Goal: Transaction & Acquisition: Purchase product/service

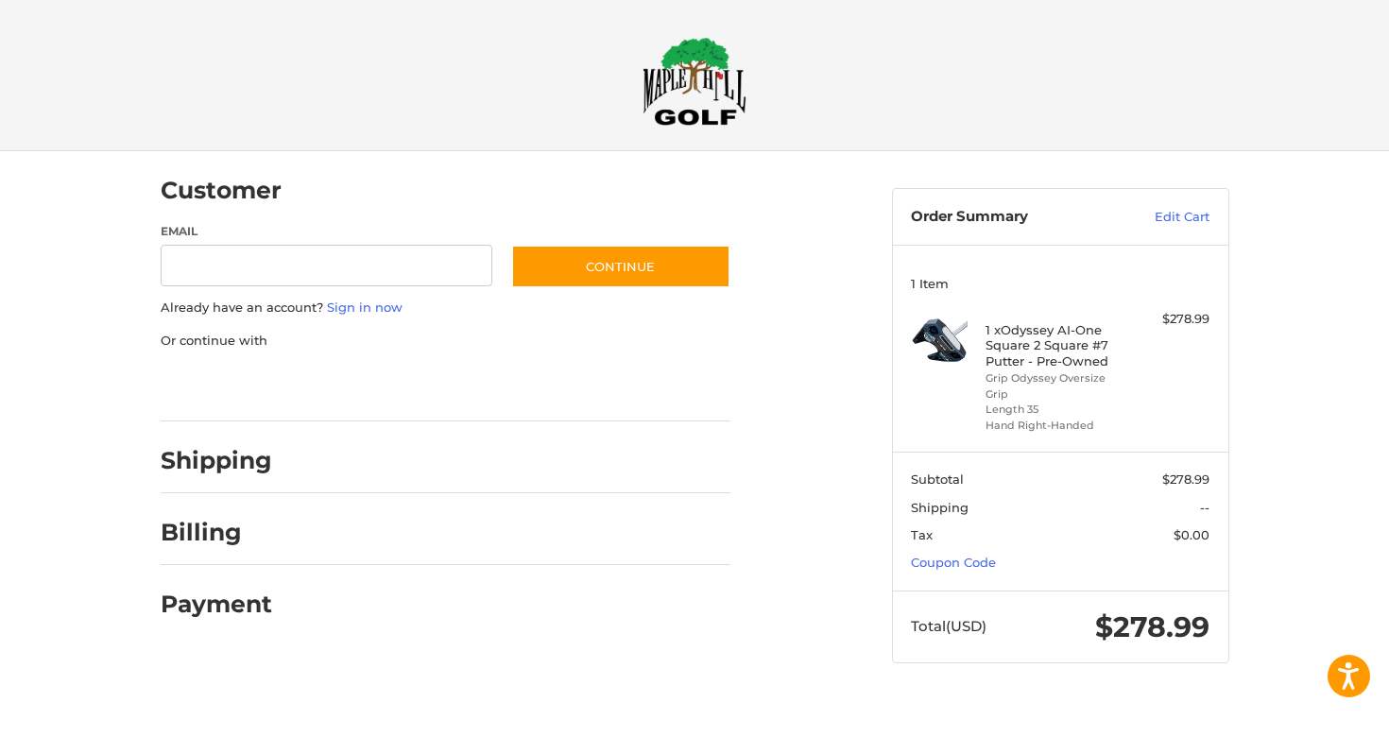
click at [0, 700] on div at bounding box center [0, 700] width 0 height 0
click at [1165, 700] on div at bounding box center [694, 700] width 1389 height 0
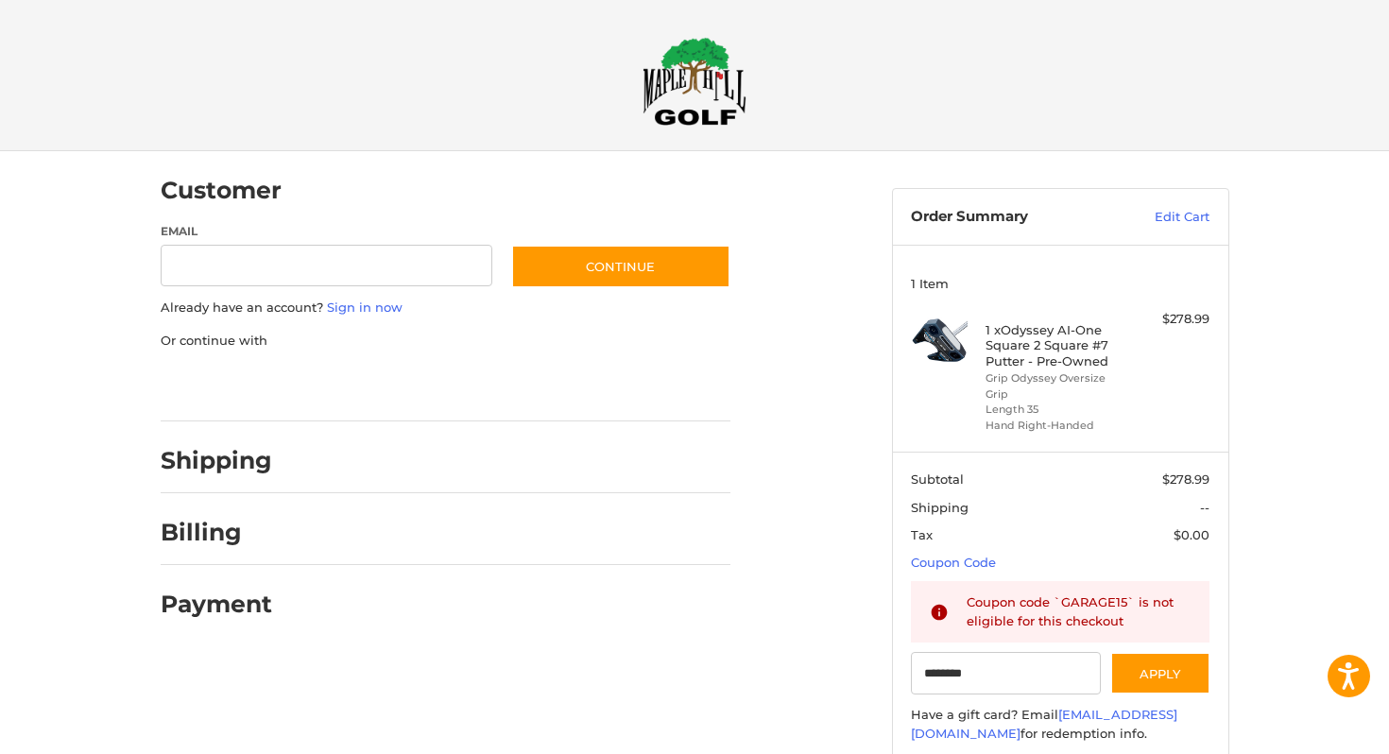
type input "********"
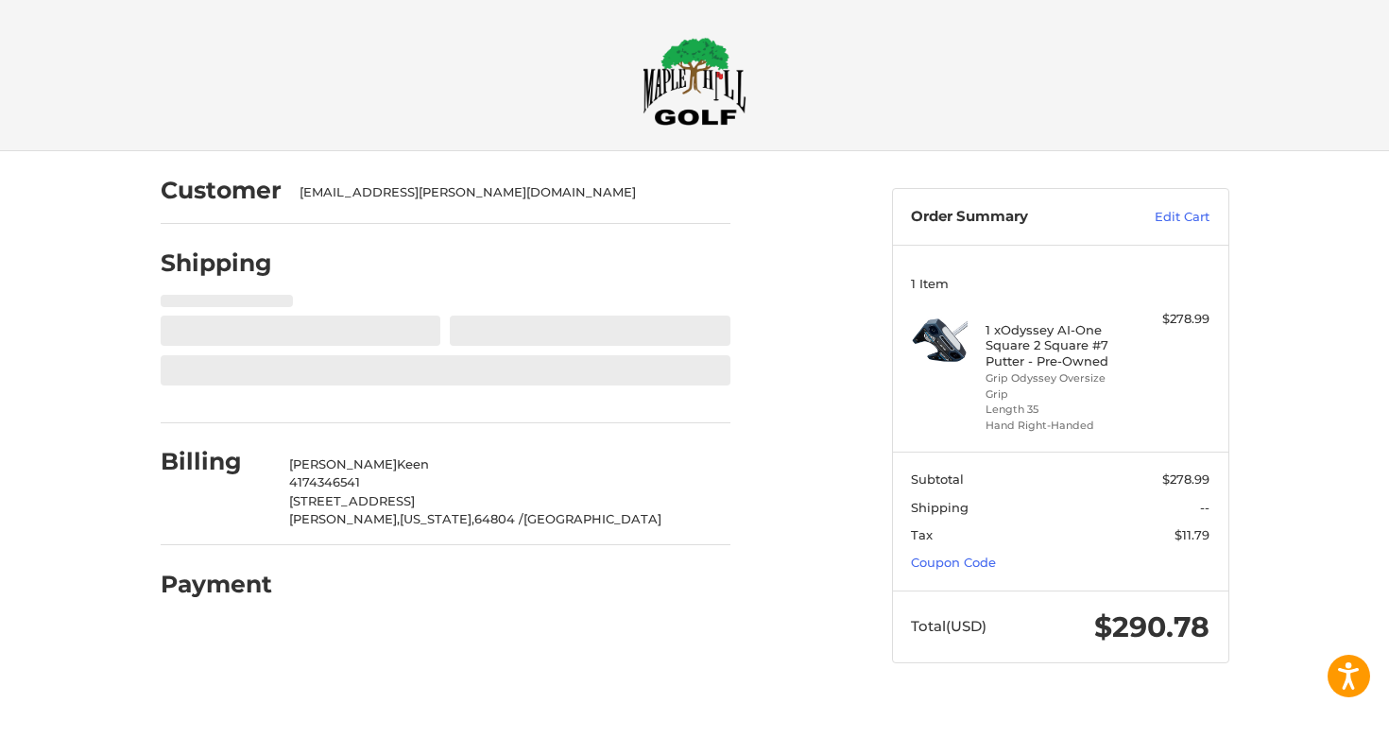
select select "**"
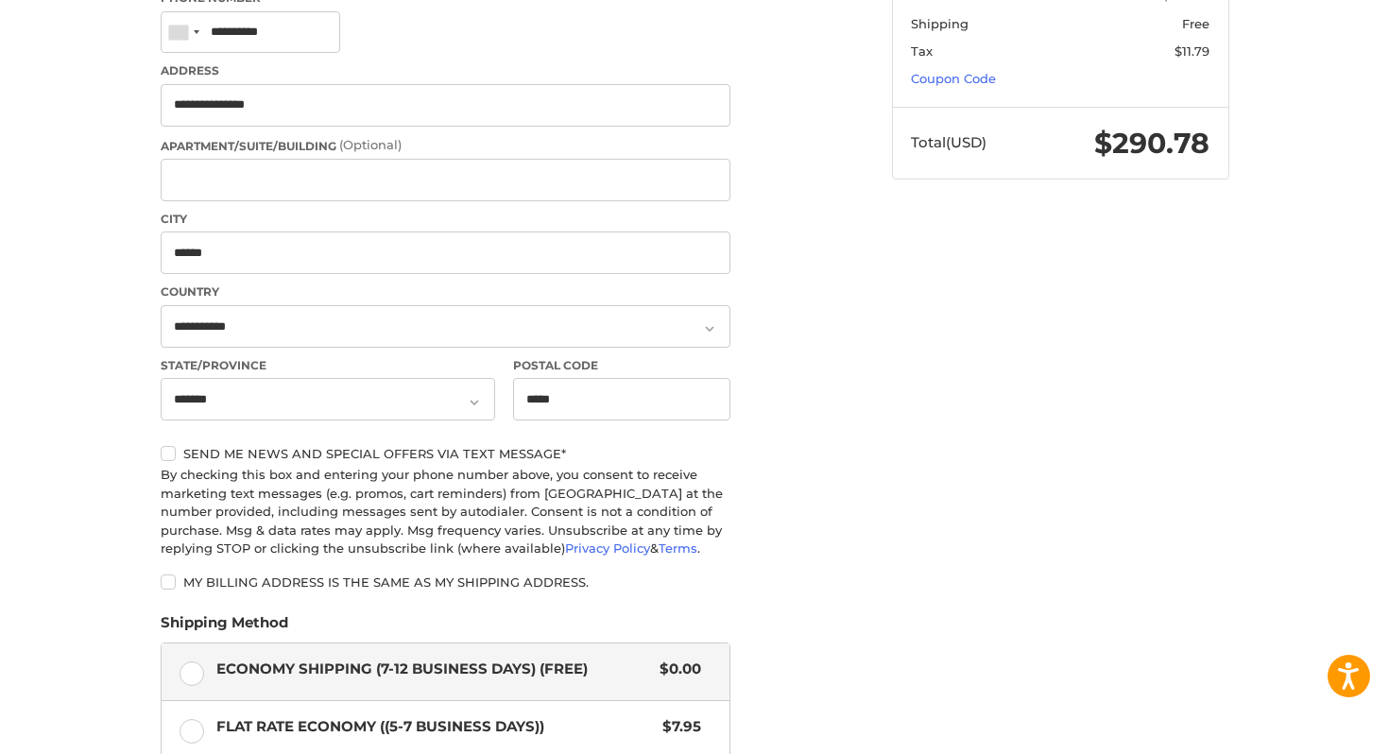
scroll to position [513, 0]
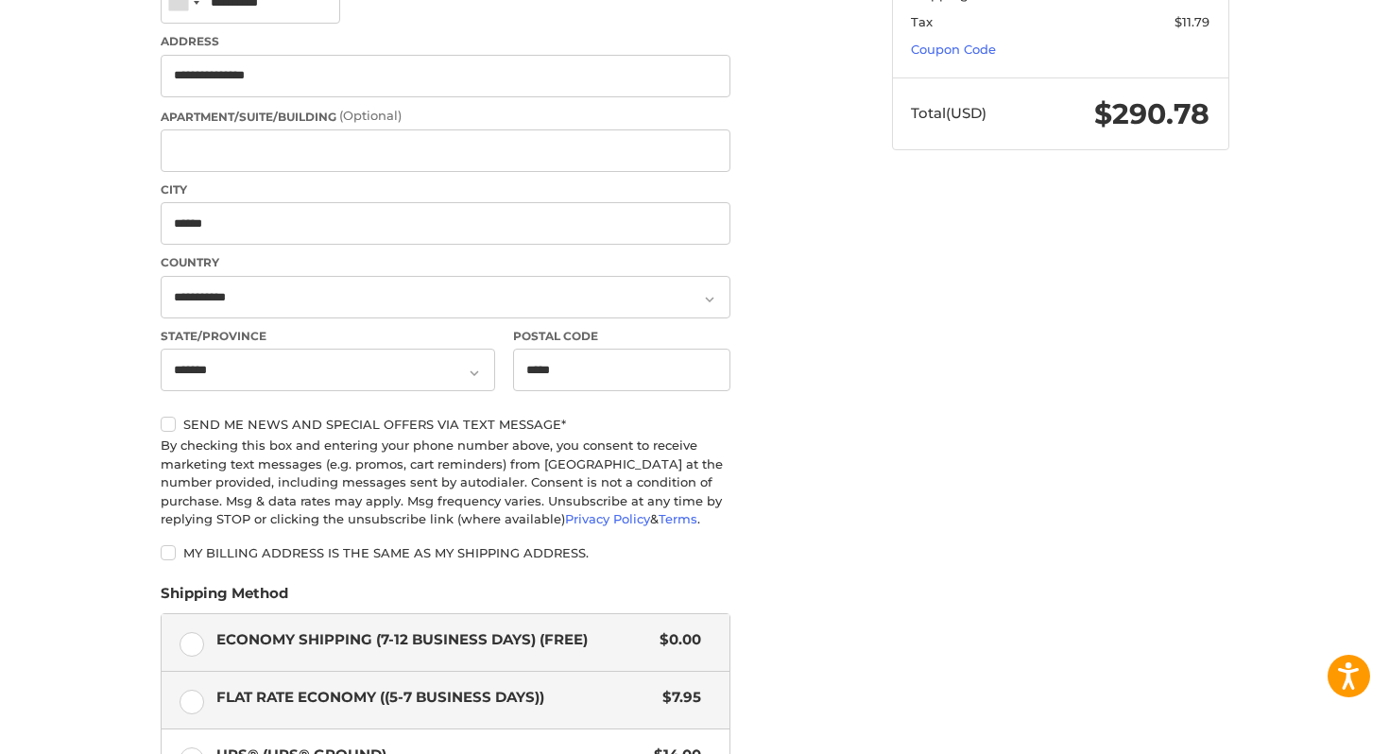
click at [196, 698] on label "Flat Rate Economy ((5-7 Business Days)) $7.95" at bounding box center [446, 700] width 568 height 57
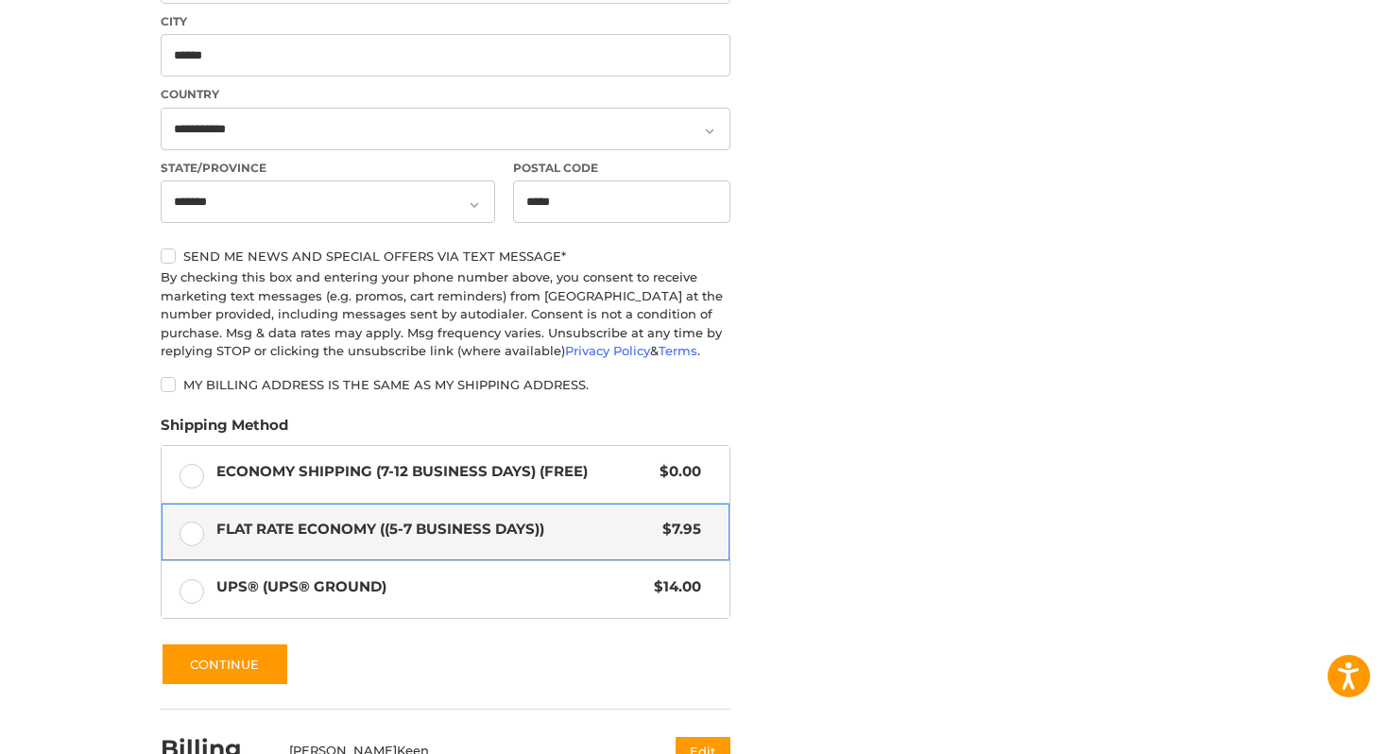
scroll to position [850, 0]
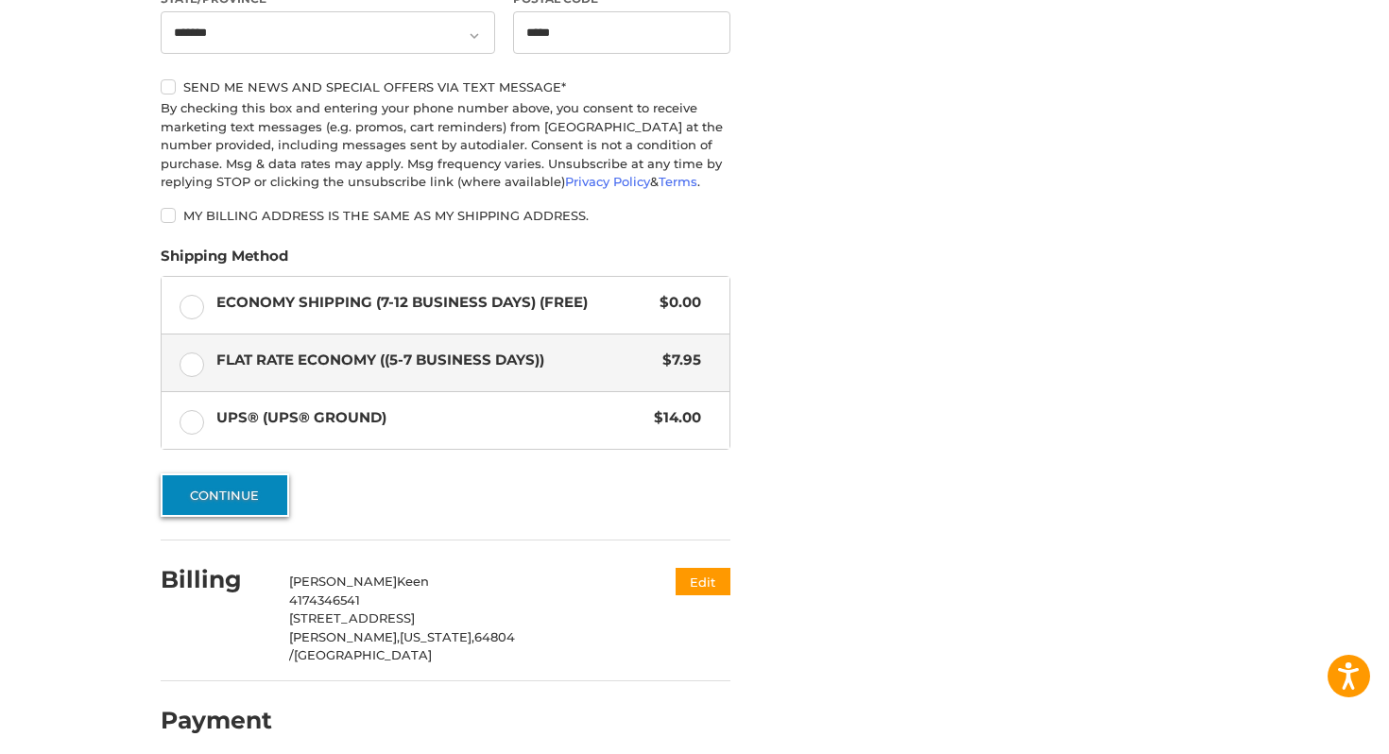
click at [229, 498] on button "Continue" at bounding box center [225, 494] width 128 height 43
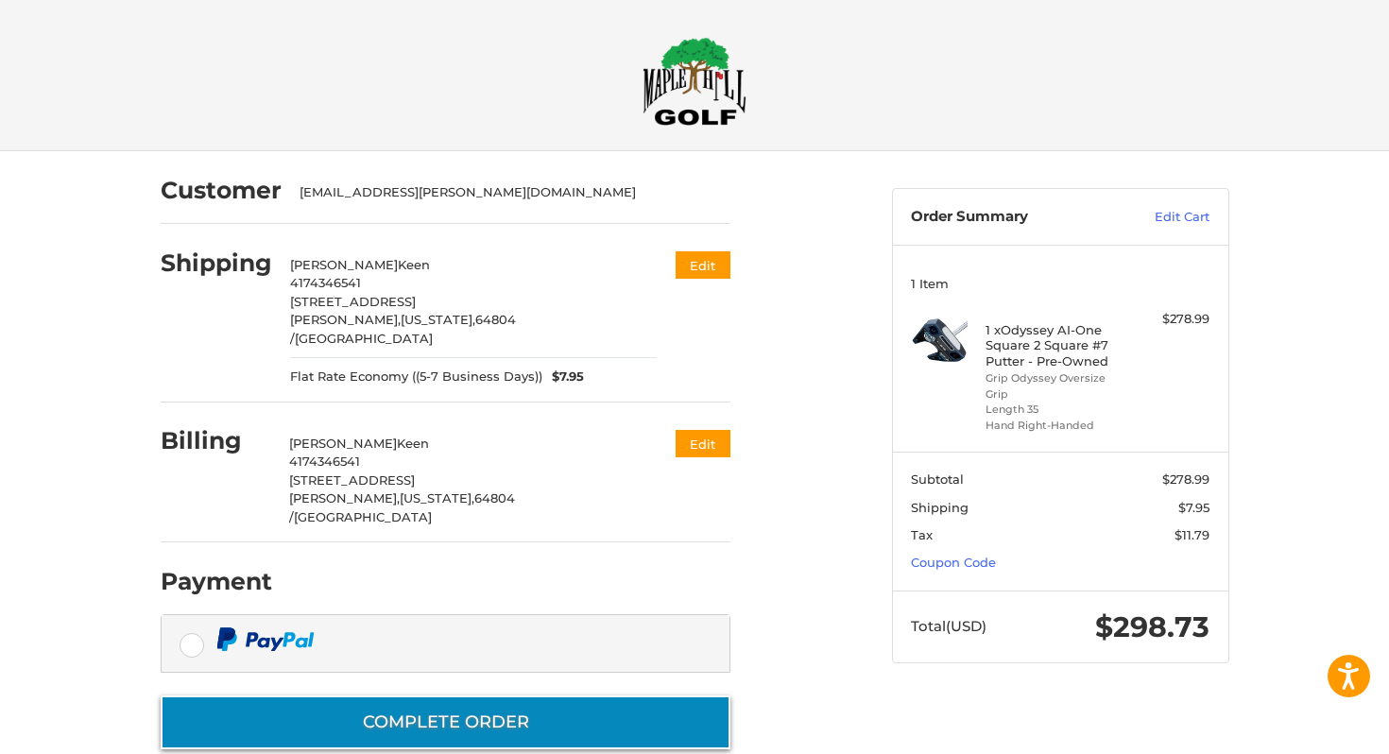
scroll to position [1, 0]
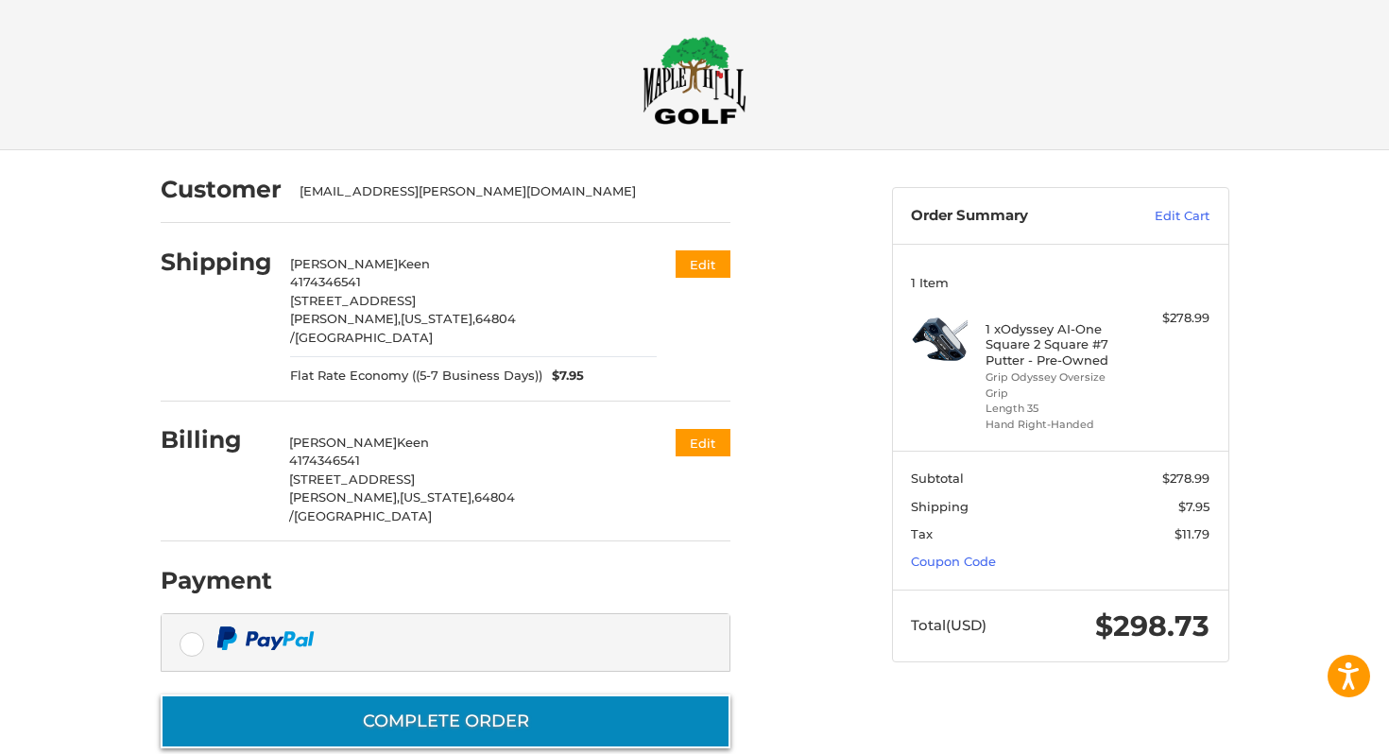
click at [629, 694] on button "Complete order" at bounding box center [446, 721] width 570 height 54
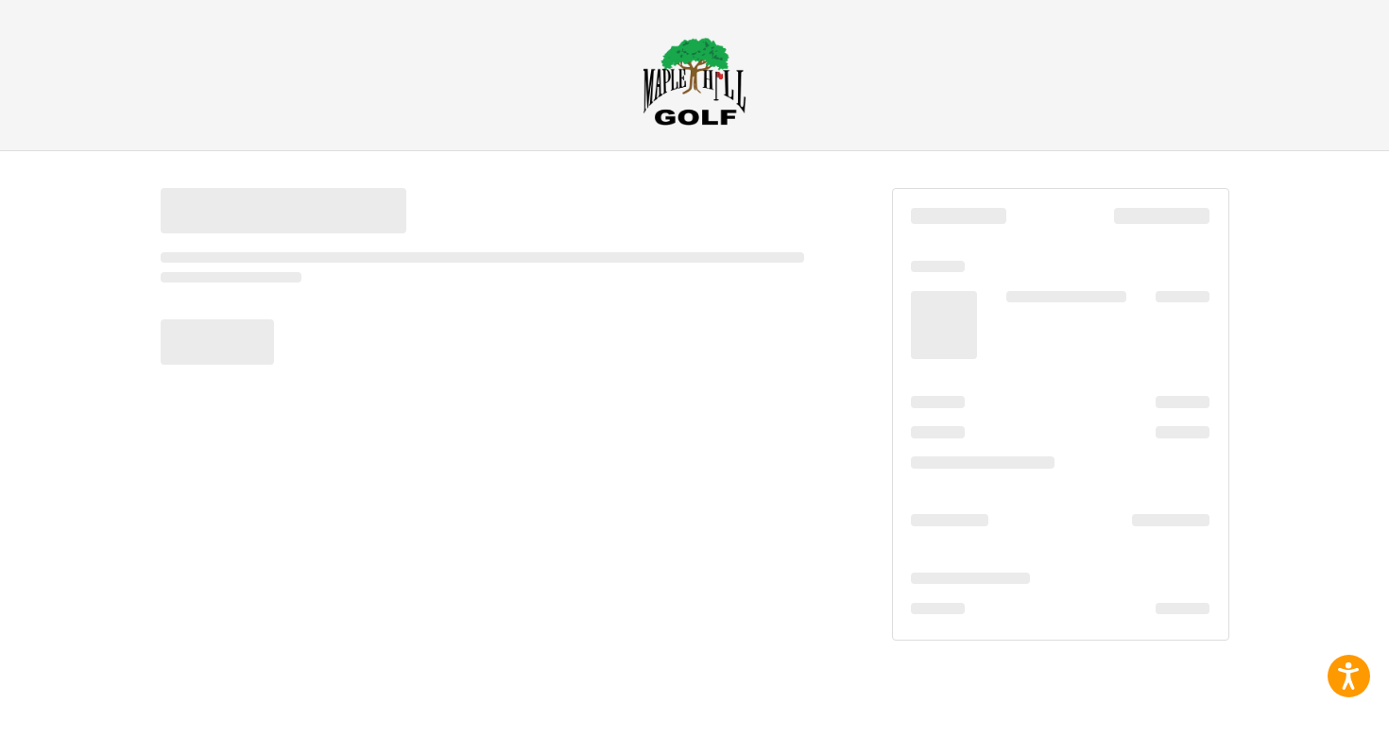
scroll to position [0, 0]
